Goal: Task Accomplishment & Management: Manage account settings

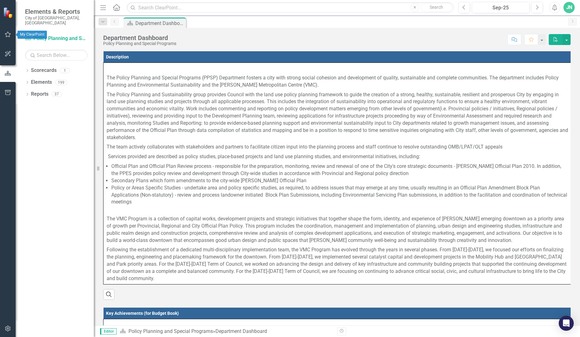
click at [7, 31] on button "button" at bounding box center [8, 34] width 14 height 13
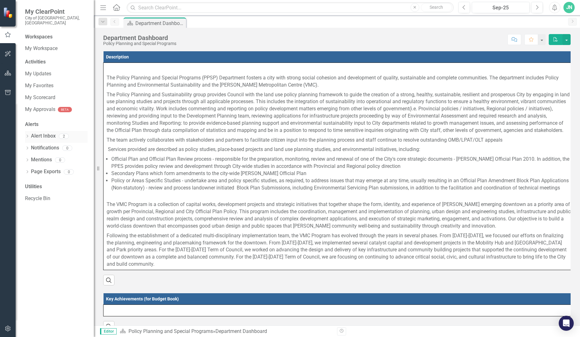
click at [47, 133] on link "Alert Inbox" at bounding box center [43, 136] width 25 height 7
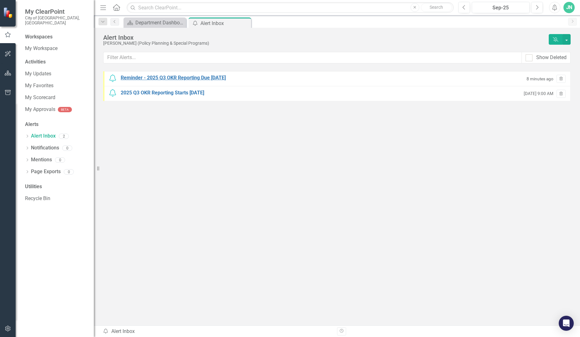
click at [195, 78] on div "Reminder - 2025 Q3 OKR Reporting Due [DATE]" at bounding box center [173, 77] width 105 height 7
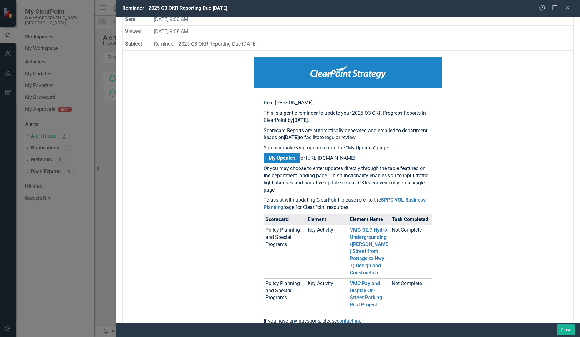
scroll to position [63, 0]
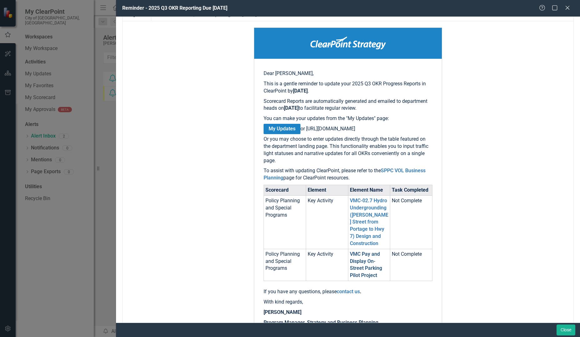
click at [361, 266] on link "VMC Pay and Display On-Street Parking Pilot Project" at bounding box center [366, 265] width 32 height 28
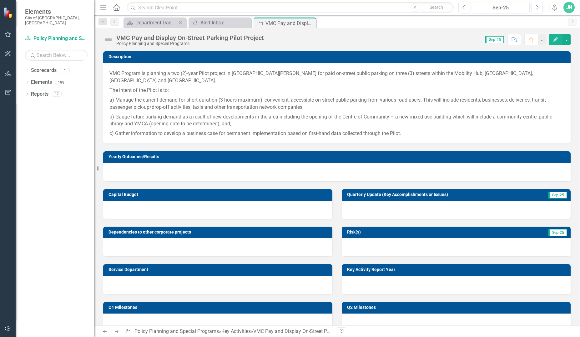
click at [155, 28] on div "Scorecard Department Dashboard Close" at bounding box center [155, 23] width 63 height 10
click at [156, 24] on div "Department Dashboard" at bounding box center [155, 23] width 41 height 8
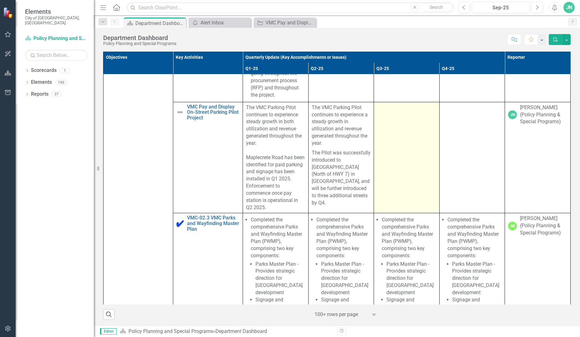
scroll to position [2534, 0]
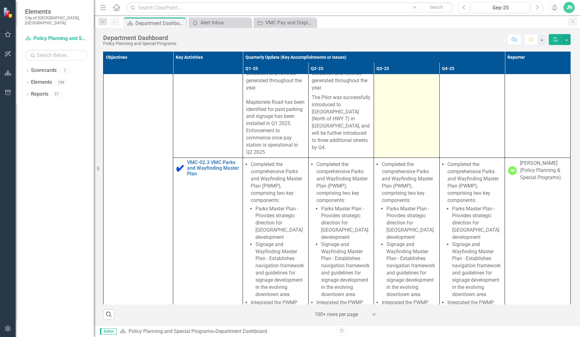
click at [400, 154] on td at bounding box center [407, 102] width 66 height 111
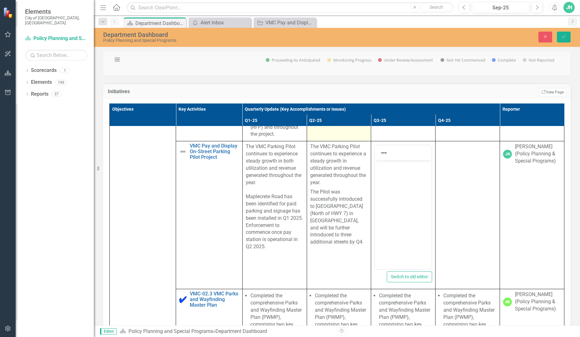
scroll to position [2597, 0]
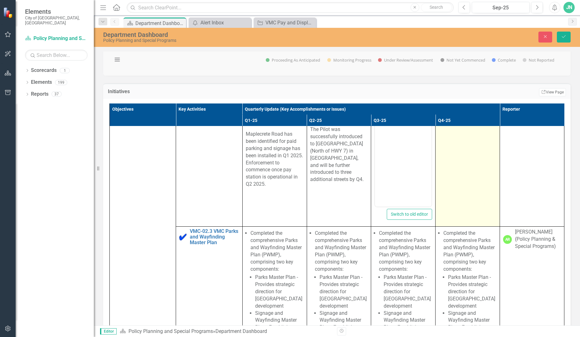
click at [443, 227] on td at bounding box center [468, 153] width 64 height 148
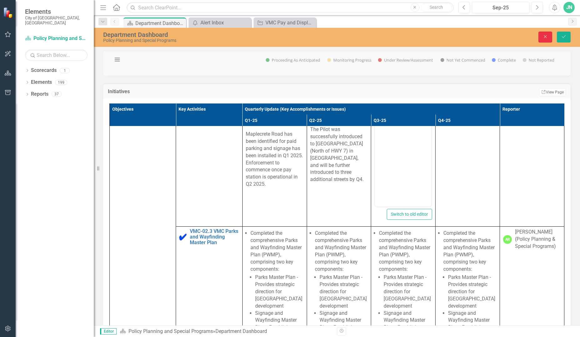
click at [480, 37] on icon "Close" at bounding box center [546, 36] width 6 height 4
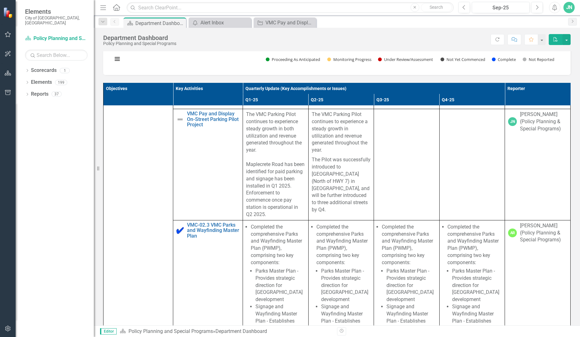
scroll to position [417, 0]
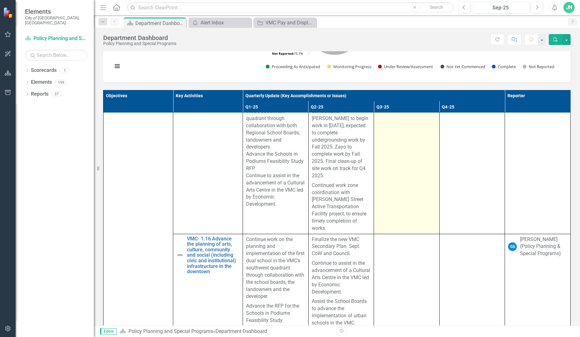
scroll to position [2972, 0]
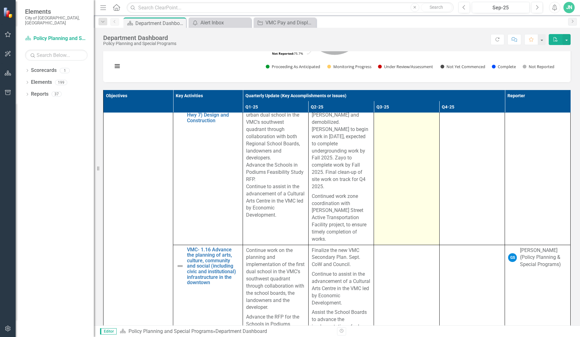
click at [399, 236] on td at bounding box center [407, 166] width 66 height 157
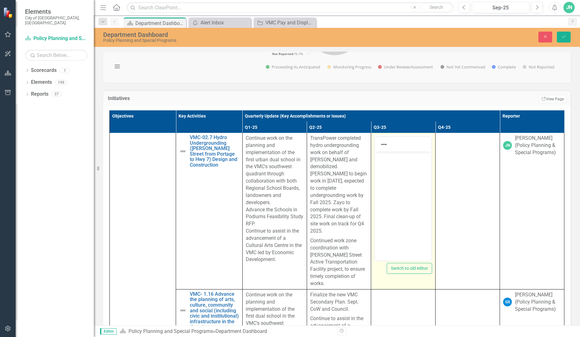
scroll to position [3066, 0]
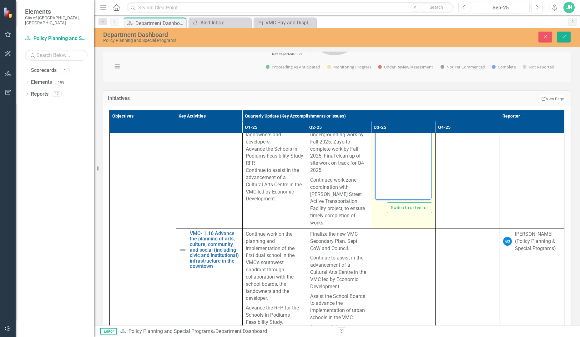
click at [403, 116] on body "Rich Text Area. Press ALT-0 for help." at bounding box center [403, 138] width 57 height 94
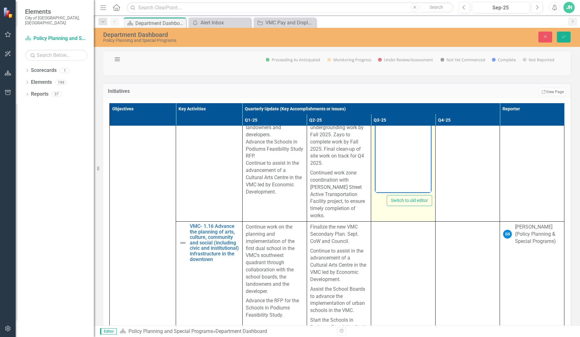
click at [397, 119] on p "[PERSON_NAME] has completed majority of line pulls with splicing of fiber optic…" at bounding box center [404, 104] width 54 height 38
click at [399, 119] on p "[PERSON_NAME] has completed majority of line pulls with splicing of fiber optic…" at bounding box center [404, 104] width 54 height 38
click at [408, 143] on p "[PERSON_NAME] has completed majority of line pulls with splicing of fiber optic…" at bounding box center [404, 122] width 54 height 75
click at [387, 119] on p "[PERSON_NAME] has completed majority of line pulls with splicing of fiber optic…" at bounding box center [404, 122] width 54 height 75
click at [422, 158] on p "[PERSON_NAME] has completed majority of line pulls with splicing of fiber optic…" at bounding box center [404, 130] width 54 height 90
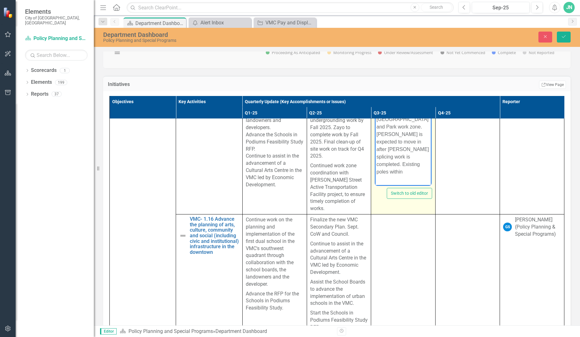
scroll to position [410, 0]
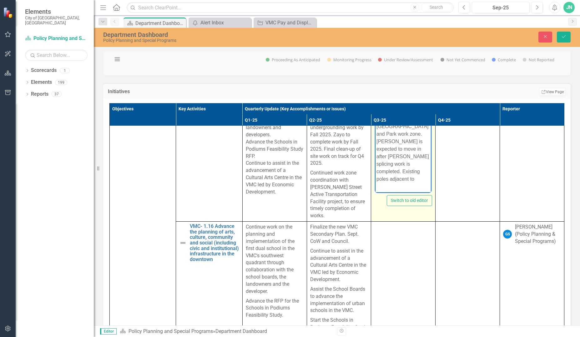
click at [425, 127] on p "[PERSON_NAME] has completed majority of line pulls with splicing of fiber optic…" at bounding box center [404, 134] width 54 height 98
click at [395, 172] on p "[PERSON_NAME] has completed majority of line pulls with splicing of fiber optic…" at bounding box center [404, 137] width 54 height 105
click at [377, 130] on p "[PERSON_NAME] has completed majority of line pulls with splicing of fiber optic…" at bounding box center [404, 115] width 54 height 143
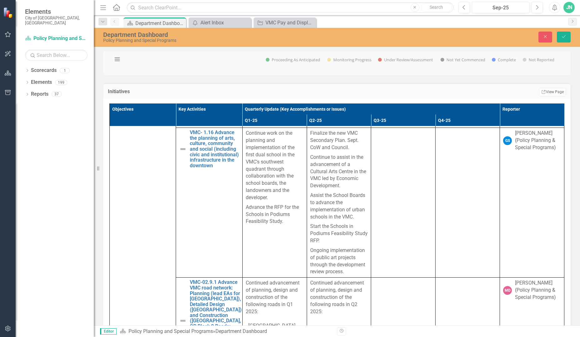
scroll to position [3129, 0]
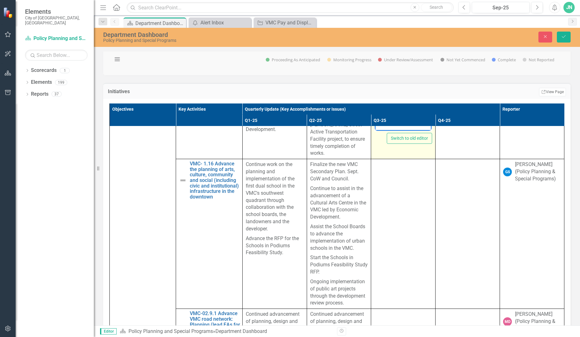
click at [419, 124] on p "Existing poles adjacent to EPP expected to be removed by Q4 2025 to allow for u…" at bounding box center [404, 101] width 54 height 45
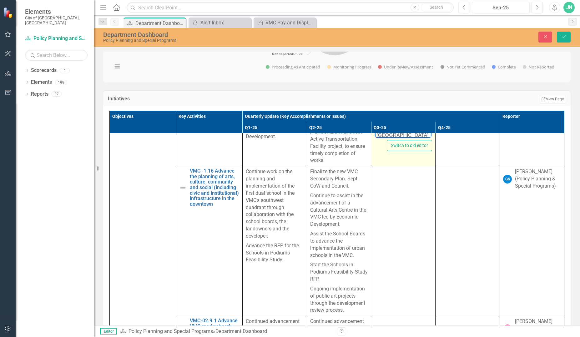
drag, startPoint x: 391, startPoint y: 120, endPoint x: 393, endPoint y: 137, distance: 17.0
click at [391, 121] on p "Existing poles adjacent to EPP expected to be removed by Q4 2025 to allow for u…" at bounding box center [404, 101] width 54 height 75
click at [419, 131] on p "Existing poles adjacent to EPP expected to be removed by Q4 2025 to allow for u…" at bounding box center [404, 101] width 54 height 75
click at [418, 129] on p "Existing poles adjacent to EPP expected to be removed by Q4 2025 to allow for u…" at bounding box center [404, 93] width 54 height 75
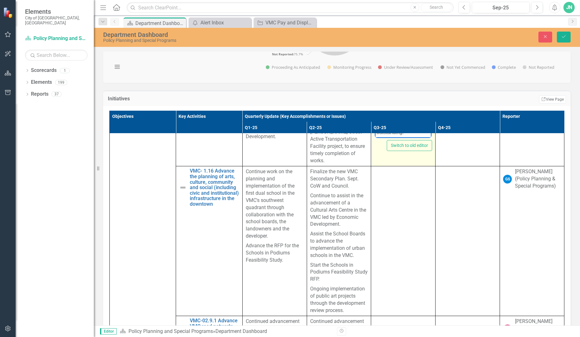
scroll to position [107, 0]
click at [420, 75] on p "Existing poles adjacent to EPP expected to be removed by Q4 2025 to allow for u…" at bounding box center [404, 78] width 54 height 105
click at [409, 116] on p "Final aerial work by [PERSON_NAME] north of [GEOGRAPHIC_DATA] to be completed Q…" at bounding box center [404, 106] width 54 height 60
click at [384, 117] on p "Final aerial work by [PERSON_NAME] north of [GEOGRAPHIC_DATA] to be completed Q…" at bounding box center [404, 106] width 54 height 60
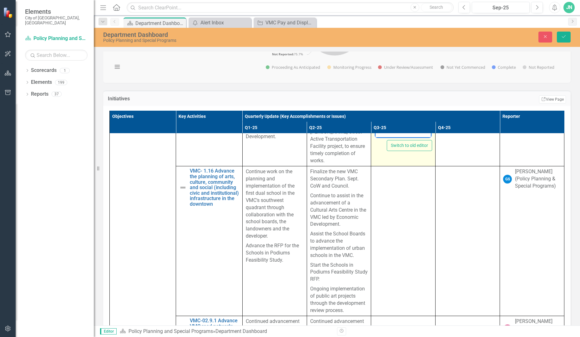
click at [416, 127] on p "Final aerial work by [PERSON_NAME] north of [GEOGRAPHIC_DATA] to be completed Q…" at bounding box center [404, 101] width 54 height 60
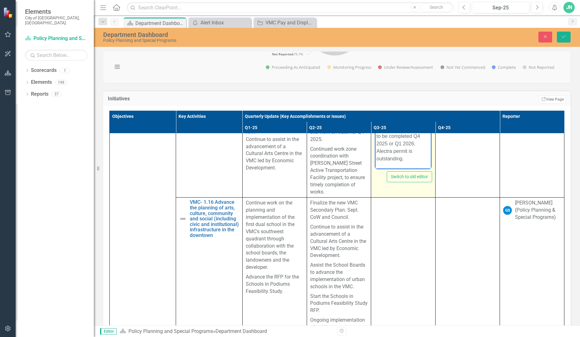
scroll to position [3129, 0]
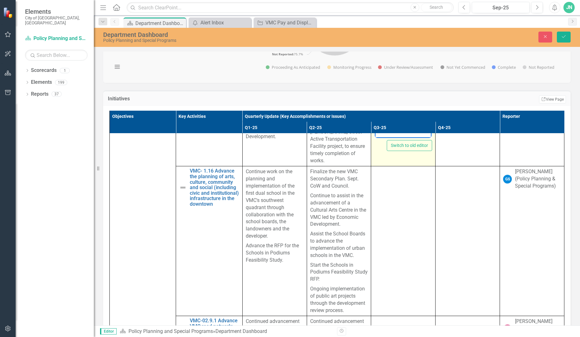
click at [408, 126] on p "Final aerial work by [PERSON_NAME] north of [GEOGRAPHIC_DATA] to be completed Q…" at bounding box center [404, 101] width 54 height 60
click at [480, 38] on icon "Save" at bounding box center [564, 36] width 6 height 4
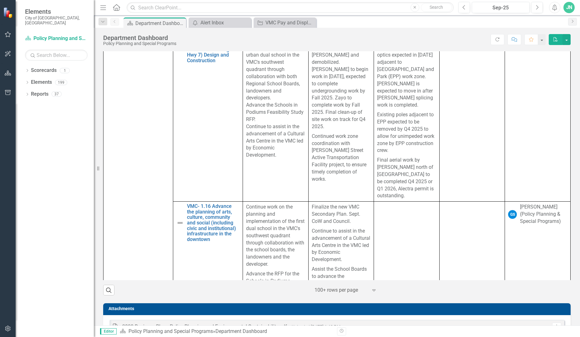
scroll to position [2972, 0]
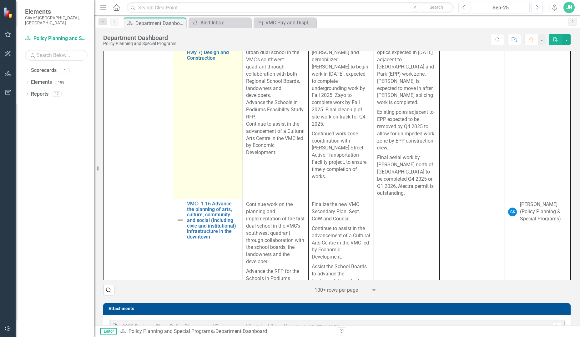
click at [182, 48] on img at bounding box center [180, 45] width 8 height 8
click at [201, 61] on link "VMC-02.7 Hydro Undergrounding ([PERSON_NAME] Street from Portage to Hwy 7) Desi…" at bounding box center [213, 44] width 53 height 33
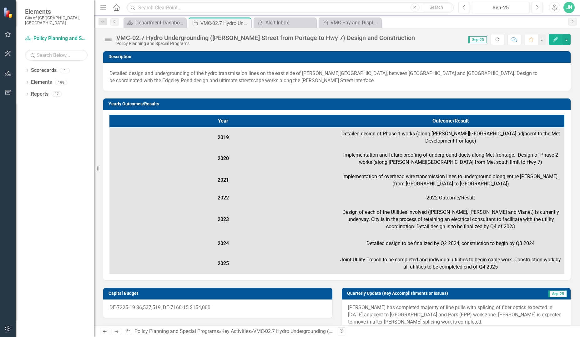
click at [110, 40] on img at bounding box center [108, 40] width 10 height 10
click at [480, 38] on button "Edit" at bounding box center [556, 39] width 14 height 11
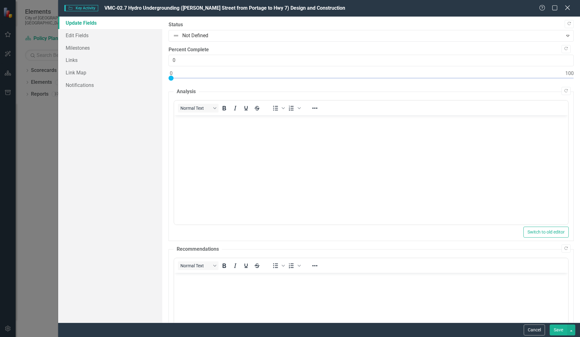
click at [480, 9] on icon "Close" at bounding box center [568, 8] width 8 height 6
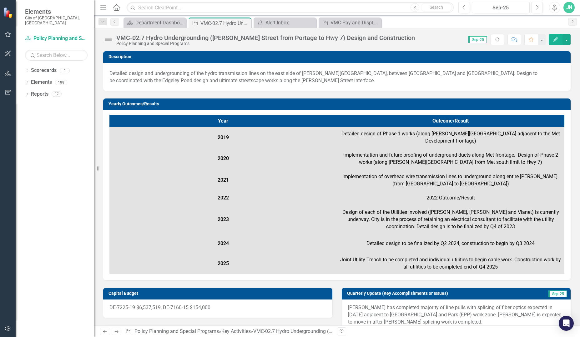
click at [110, 41] on img at bounding box center [108, 40] width 10 height 10
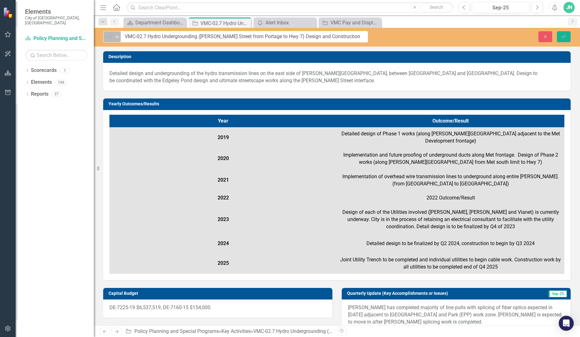
click at [117, 36] on icon at bounding box center [117, 37] width 3 height 2
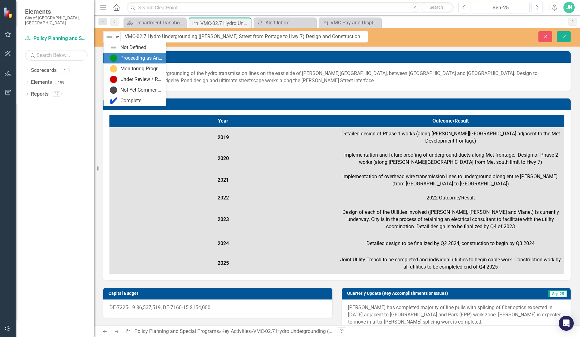
click at [119, 53] on div "Proceeding as Anticipated" at bounding box center [135, 58] width 63 height 11
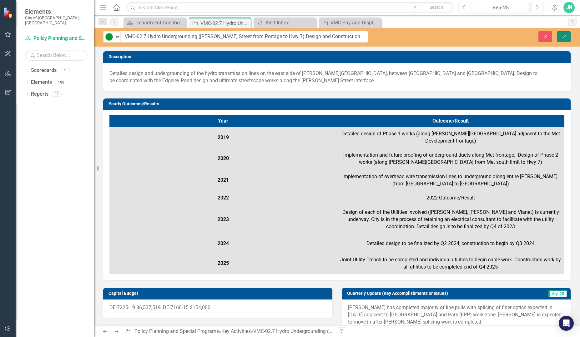
click at [480, 34] on button "Save" at bounding box center [564, 36] width 14 height 11
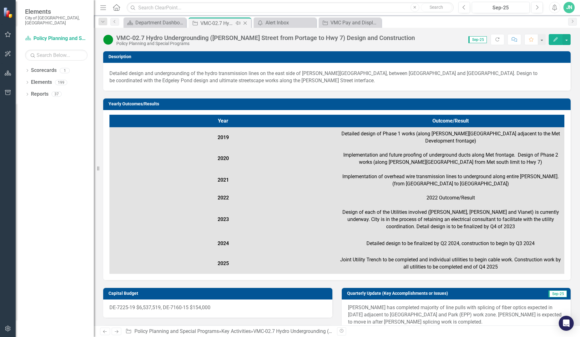
click at [246, 22] on icon "Close" at bounding box center [245, 23] width 6 height 5
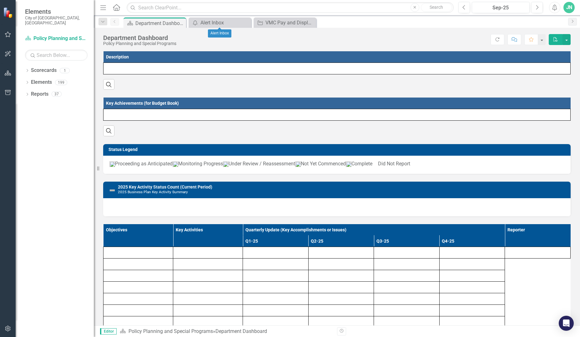
click at [0, 0] on icon "Close" at bounding box center [0, 0] width 0 height 0
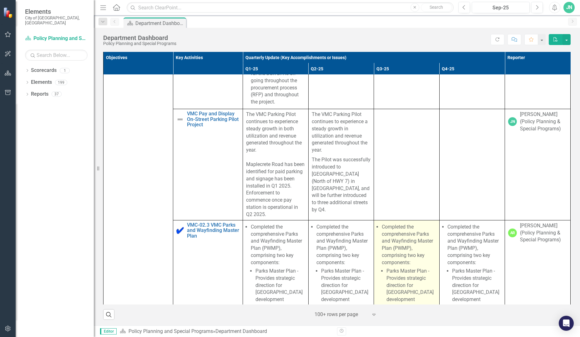
scroll to position [2472, 0]
